Goal: Task Accomplishment & Management: Manage account settings

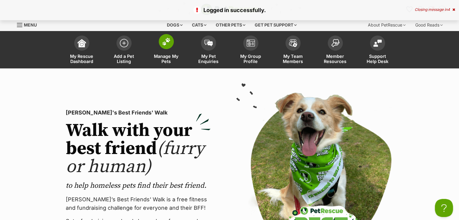
click at [169, 46] on span at bounding box center [166, 41] width 15 height 15
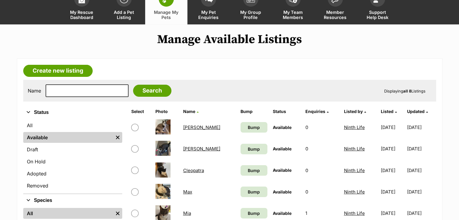
scroll to position [60, 0]
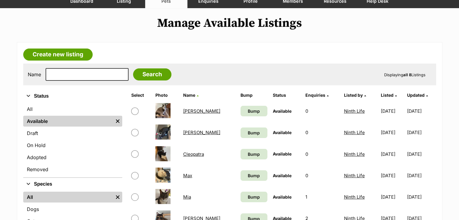
click at [190, 130] on link "Annie" at bounding box center [201, 133] width 37 height 6
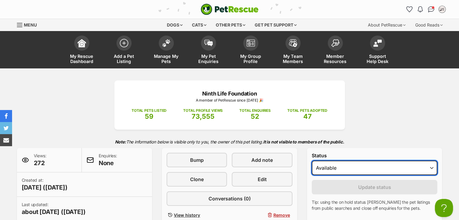
click at [432, 166] on select "Draft Available On hold Adopted" at bounding box center [375, 168] width 126 height 14
select select "on_hold"
click at [312, 161] on select "Draft Available On hold Adopted" at bounding box center [375, 168] width 126 height 14
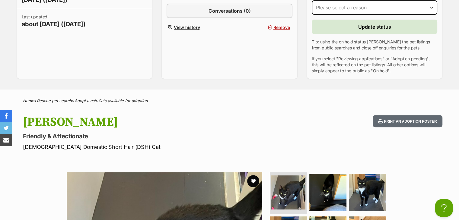
scroll to position [121, 0]
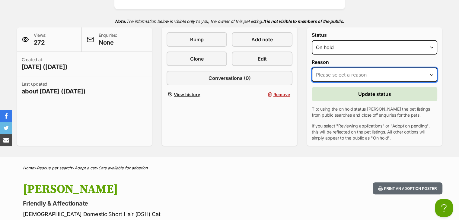
click at [327, 72] on select "Please select a reason Medical reasons Reviewing applications Adoption pending …" at bounding box center [375, 75] width 126 height 14
select select "adoption_pending"
click at [312, 68] on select "Please select a reason Medical reasons Reviewing applications Adoption pending …" at bounding box center [375, 75] width 126 height 14
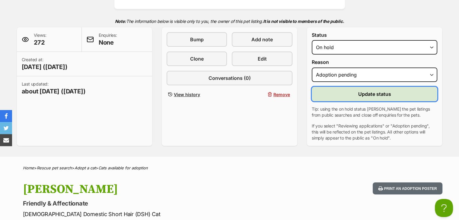
click at [364, 95] on span "Update status" at bounding box center [374, 94] width 33 height 7
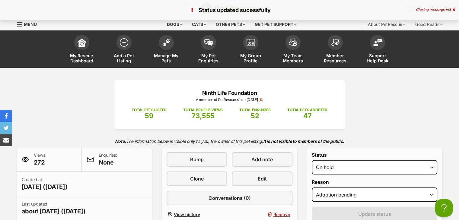
scroll to position [0, 0]
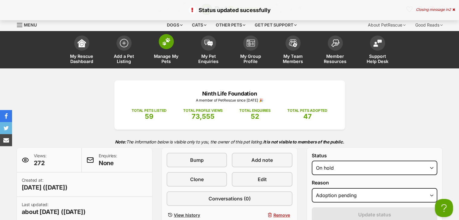
click at [169, 41] on img at bounding box center [166, 42] width 8 height 8
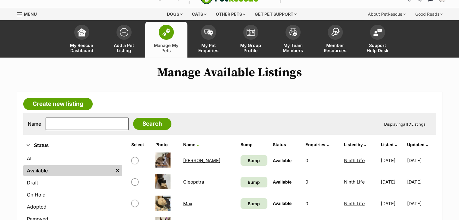
scroll to position [30, 0]
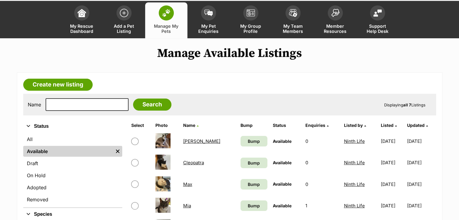
click at [198, 162] on link "Cleopatra" at bounding box center [193, 163] width 21 height 6
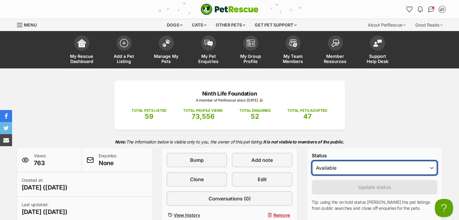
click at [335, 168] on select "Draft Available On hold Adopted" at bounding box center [375, 168] width 126 height 14
select select "on_hold"
click at [312, 161] on select "Draft Available On hold Adopted" at bounding box center [375, 168] width 126 height 14
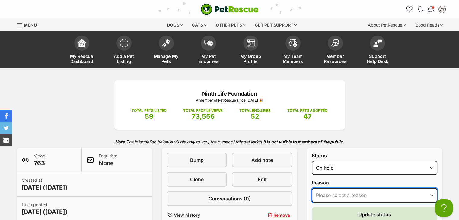
click at [334, 193] on select "Please select a reason Medical reasons Reviewing applications Adoption pending …" at bounding box center [375, 195] width 126 height 14
select select "adoption_pending"
click at [312, 188] on select "Please select a reason Medical reasons Reviewing applications Adoption pending …" at bounding box center [375, 195] width 126 height 14
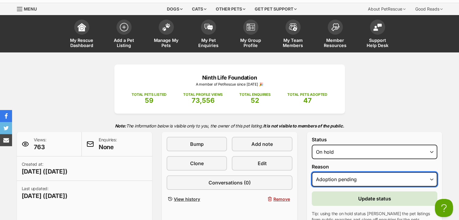
scroll to position [91, 0]
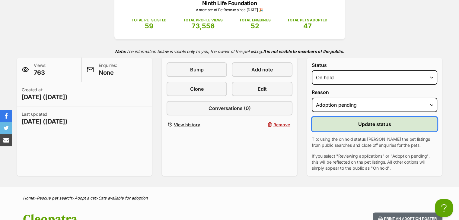
click at [368, 121] on span "Update status" at bounding box center [374, 124] width 33 height 7
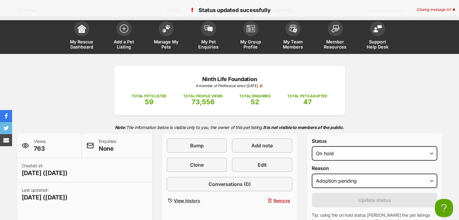
scroll to position [0, 0]
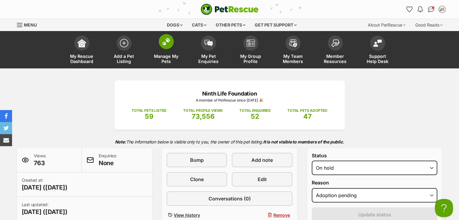
click at [163, 45] on img at bounding box center [166, 42] width 8 height 8
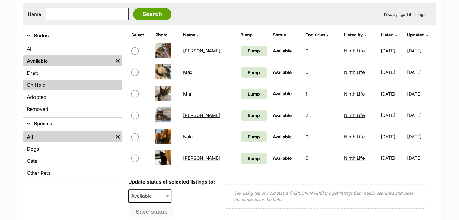
click at [42, 85] on link "On Hold" at bounding box center [72, 85] width 99 height 11
